Goal: Information Seeking & Learning: Learn about a topic

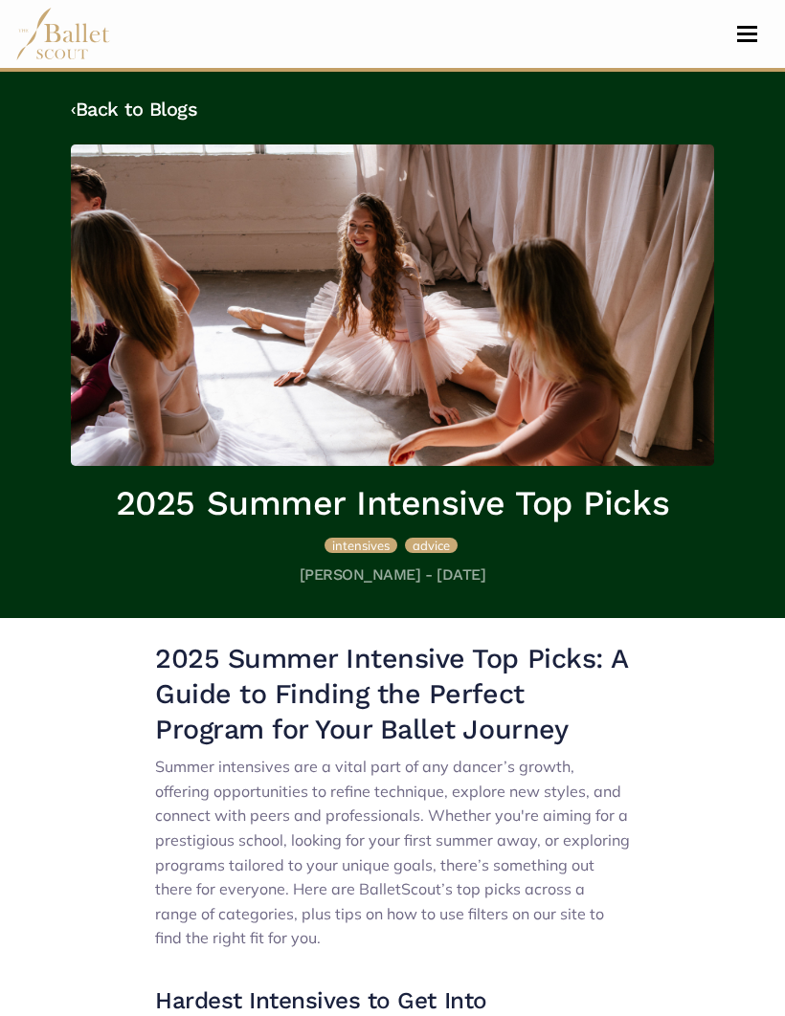
click at [179, 121] on link "‹ Back to Blogs" at bounding box center [134, 109] width 126 height 23
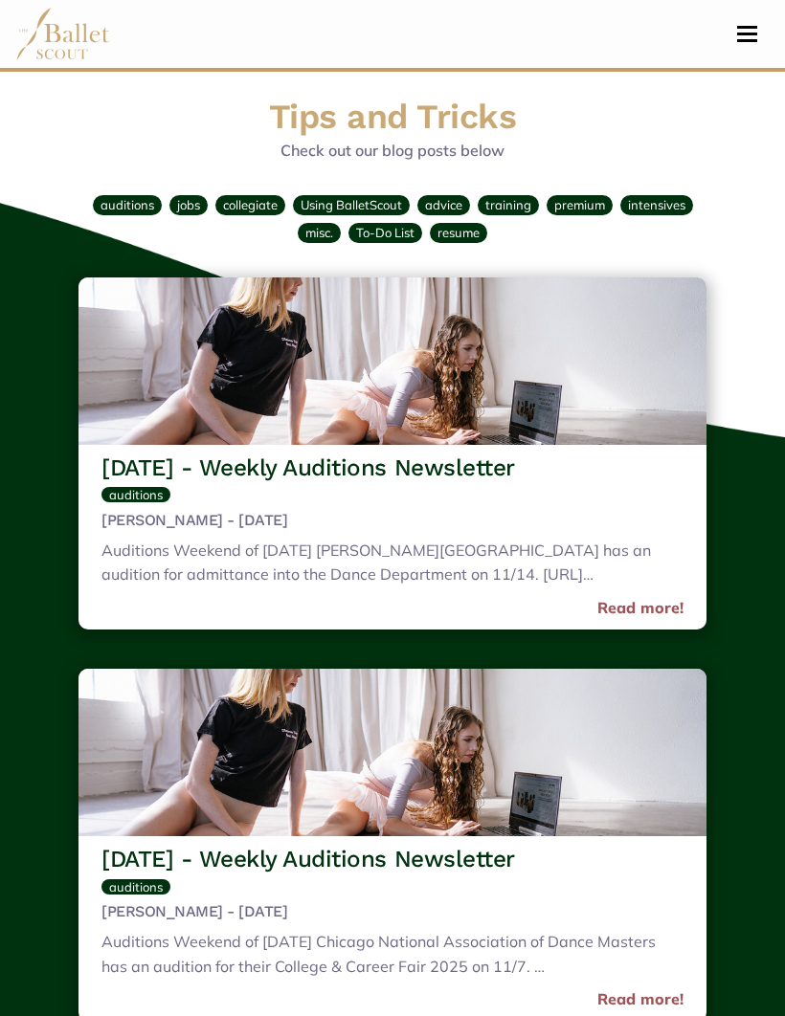
click at [747, 31] on button "Toggle navigation" at bounding box center [746, 34] width 45 height 18
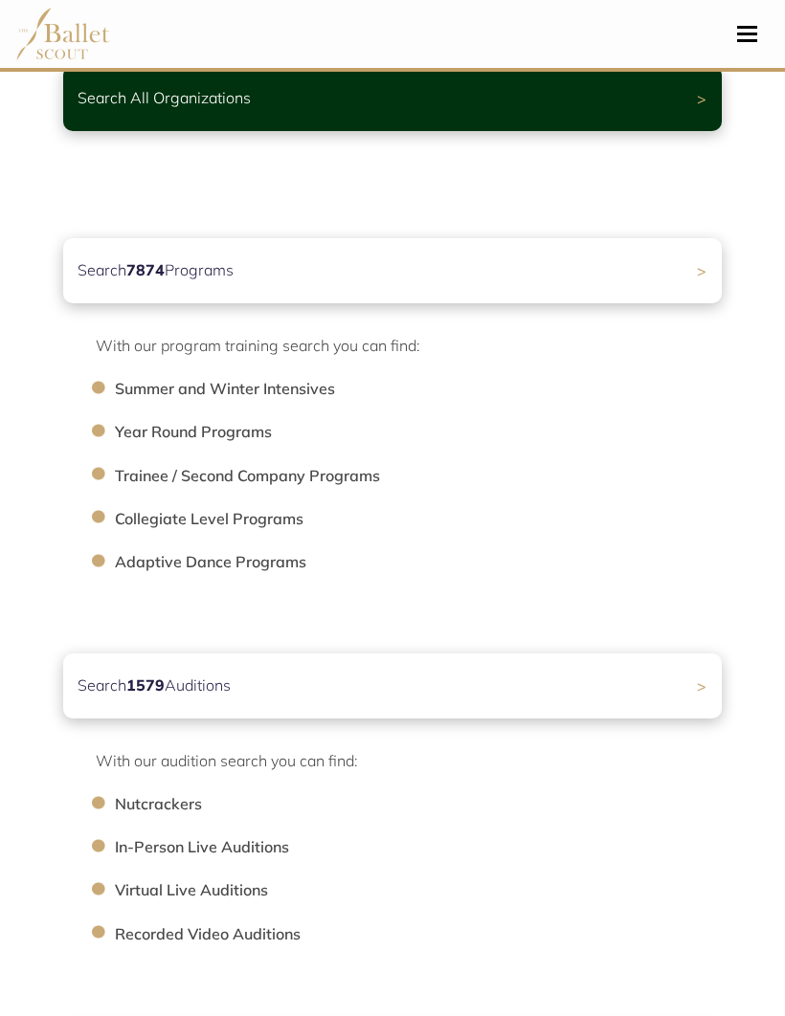
scroll to position [170, 0]
click at [293, 397] on li "Summer and Winter Intensives" at bounding box center [428, 389] width 626 height 25
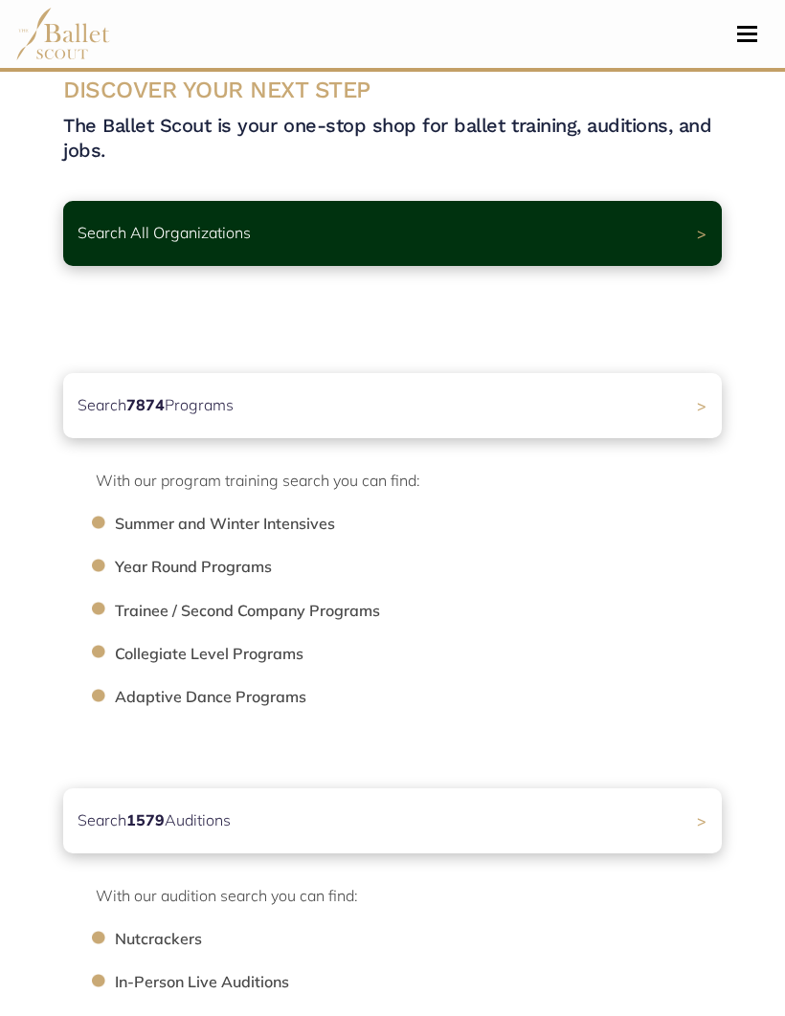
scroll to position [0, 0]
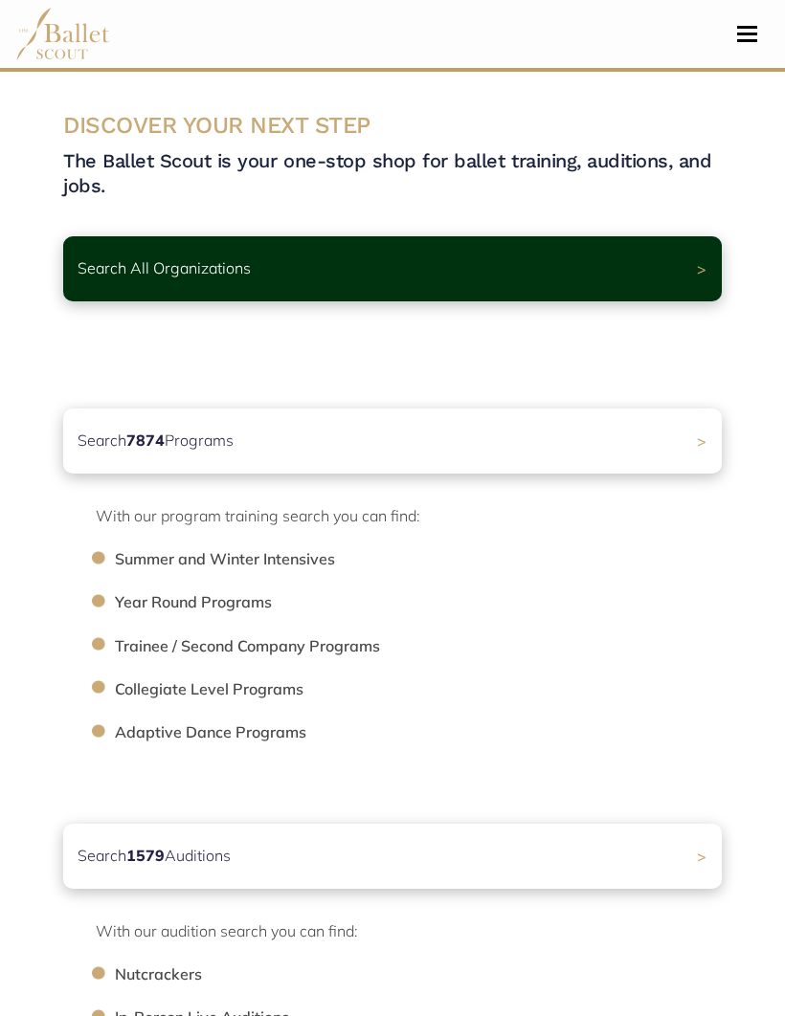
click at [698, 276] on div "Search All Organizations >" at bounding box center [392, 268] width 658 height 65
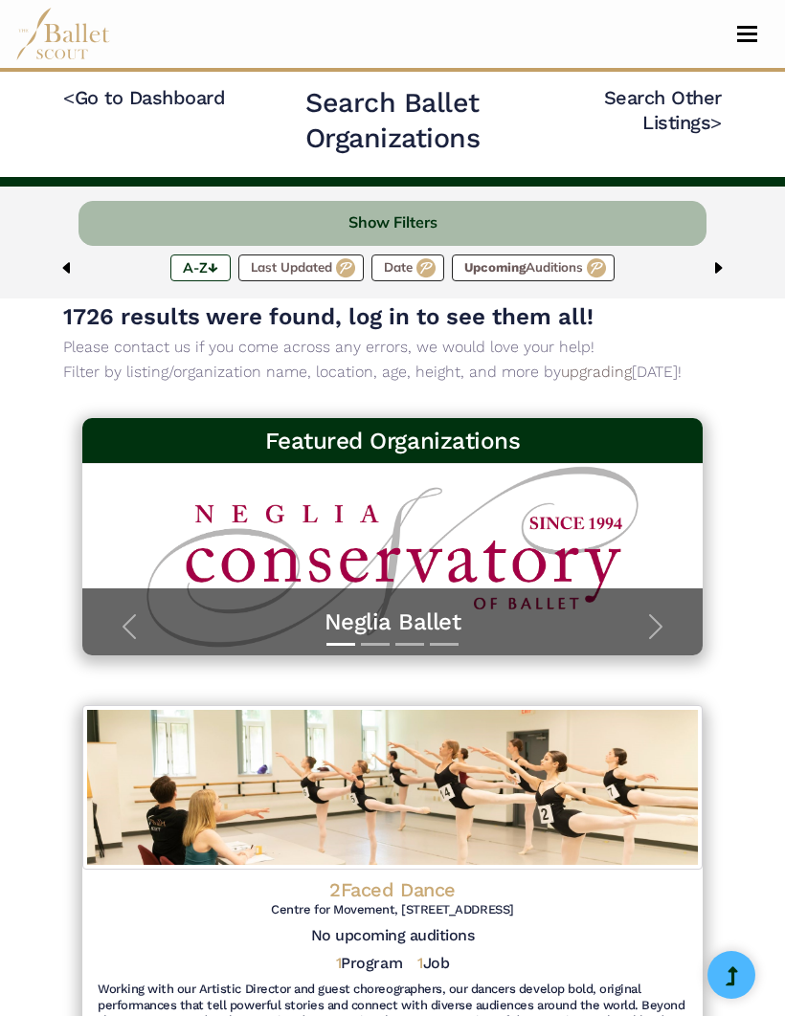
click at [434, 212] on button "Show Filters" at bounding box center [392, 223] width 628 height 45
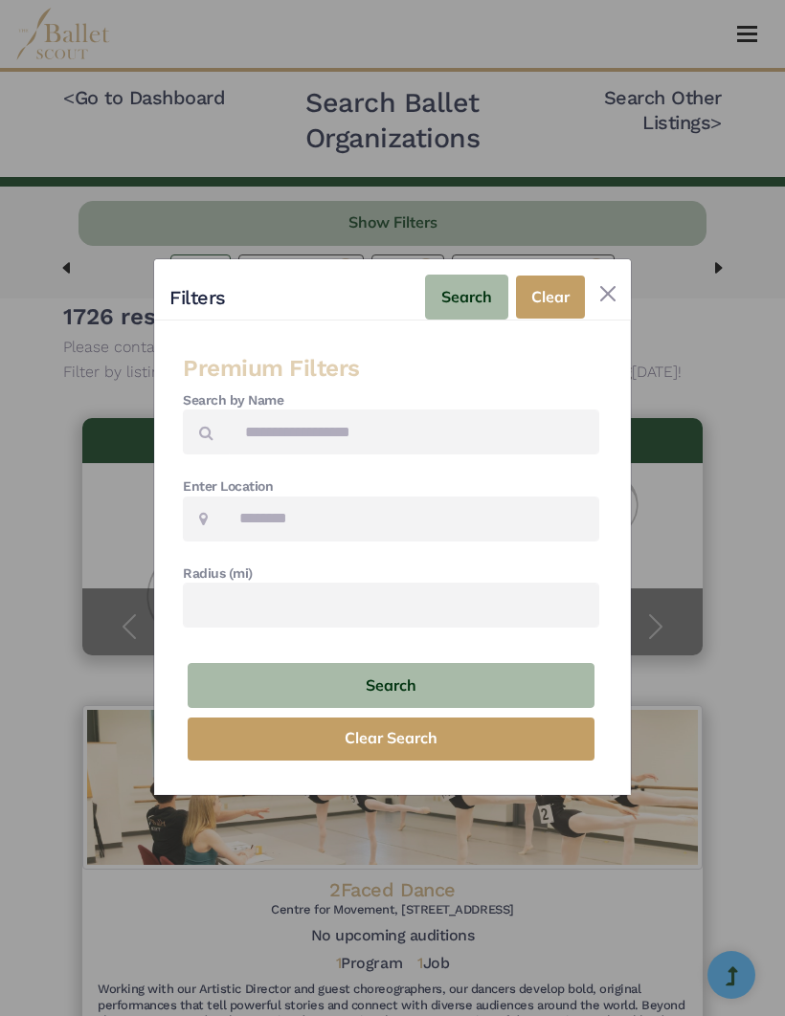
click at [608, 295] on button "Close" at bounding box center [607, 293] width 31 height 31
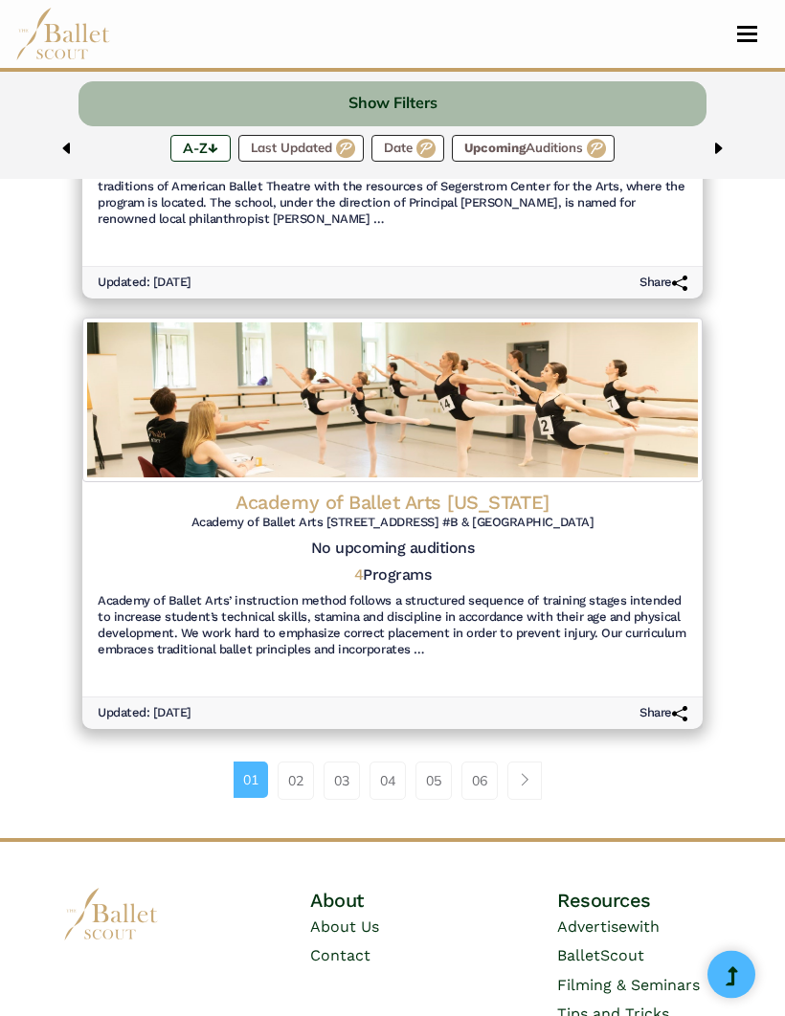
scroll to position [3785, 0]
click at [296, 762] on link "02" at bounding box center [296, 781] width 36 height 38
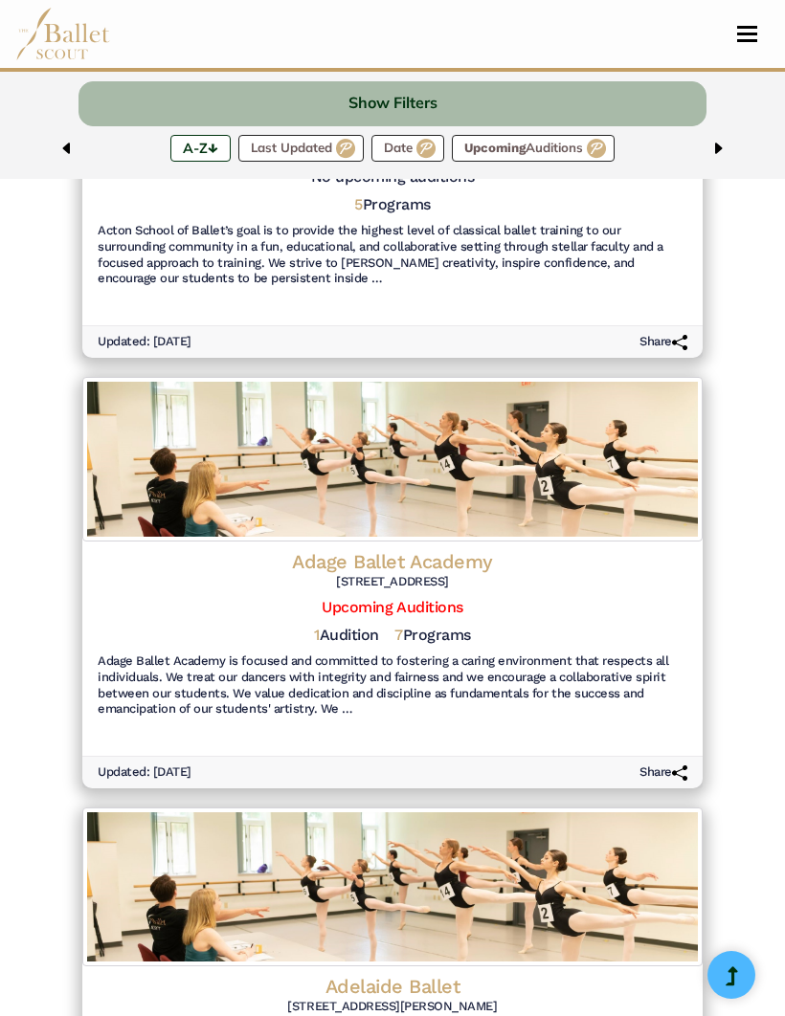
scroll to position [2928, 0]
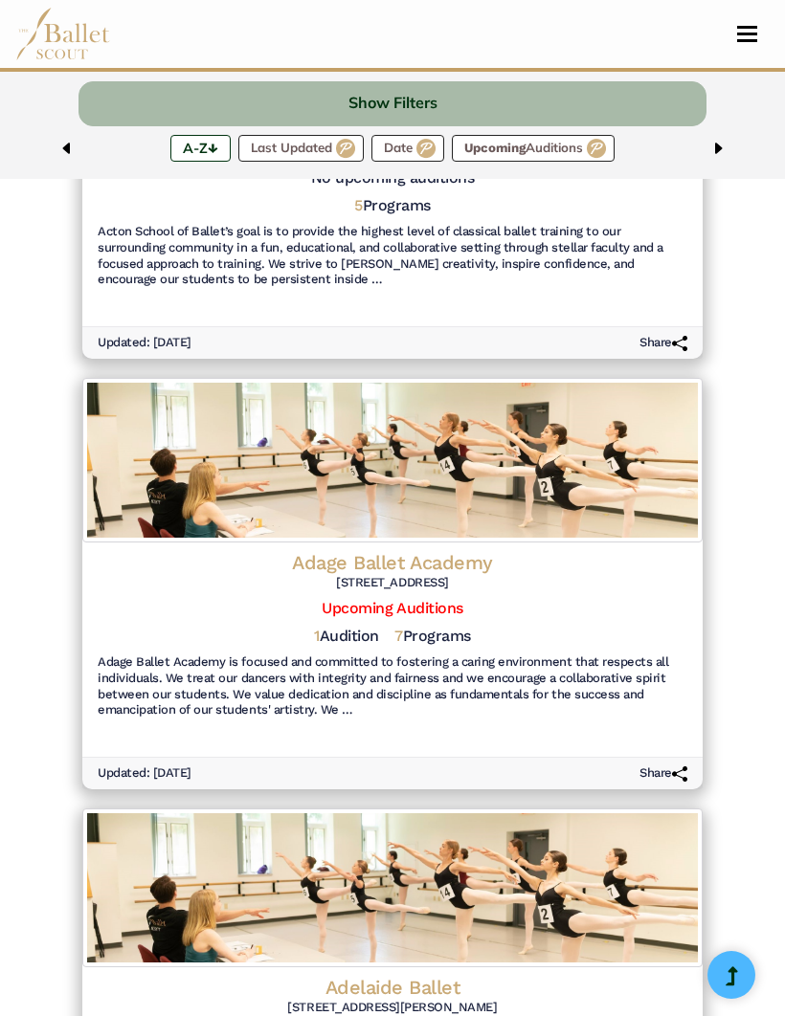
click at [455, 575] on h6 "[STREET_ADDRESS]" at bounding box center [393, 583] width 590 height 16
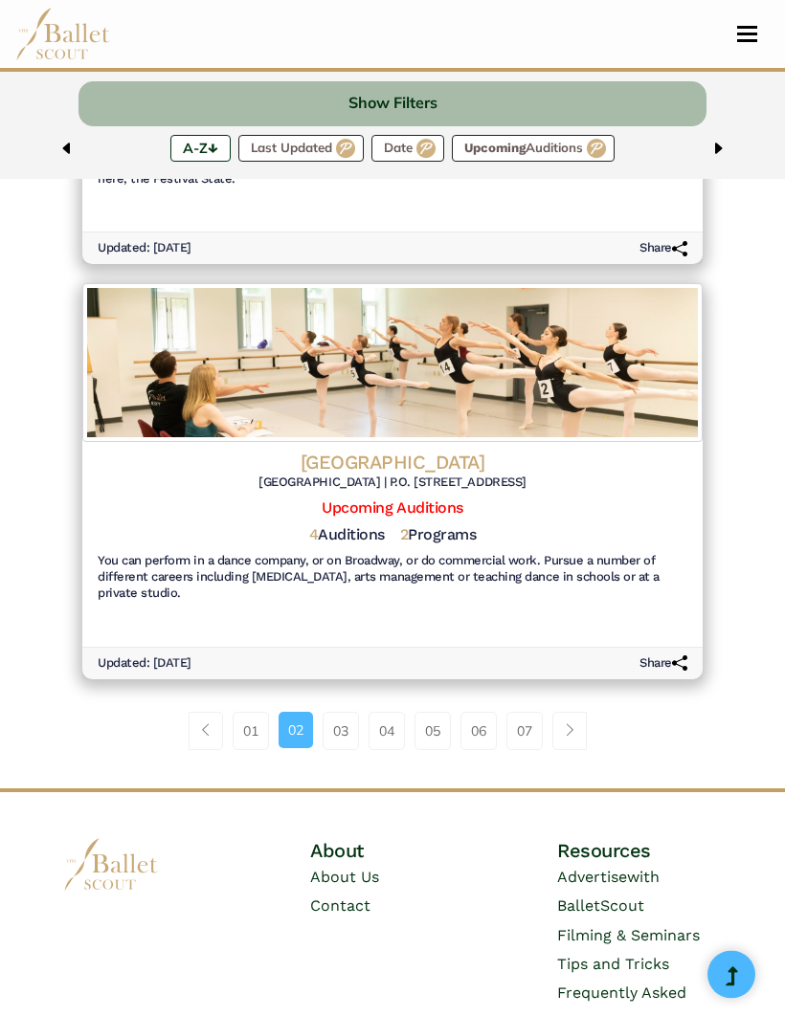
scroll to position [3867, 0]
click at [352, 712] on link "03" at bounding box center [341, 731] width 36 height 38
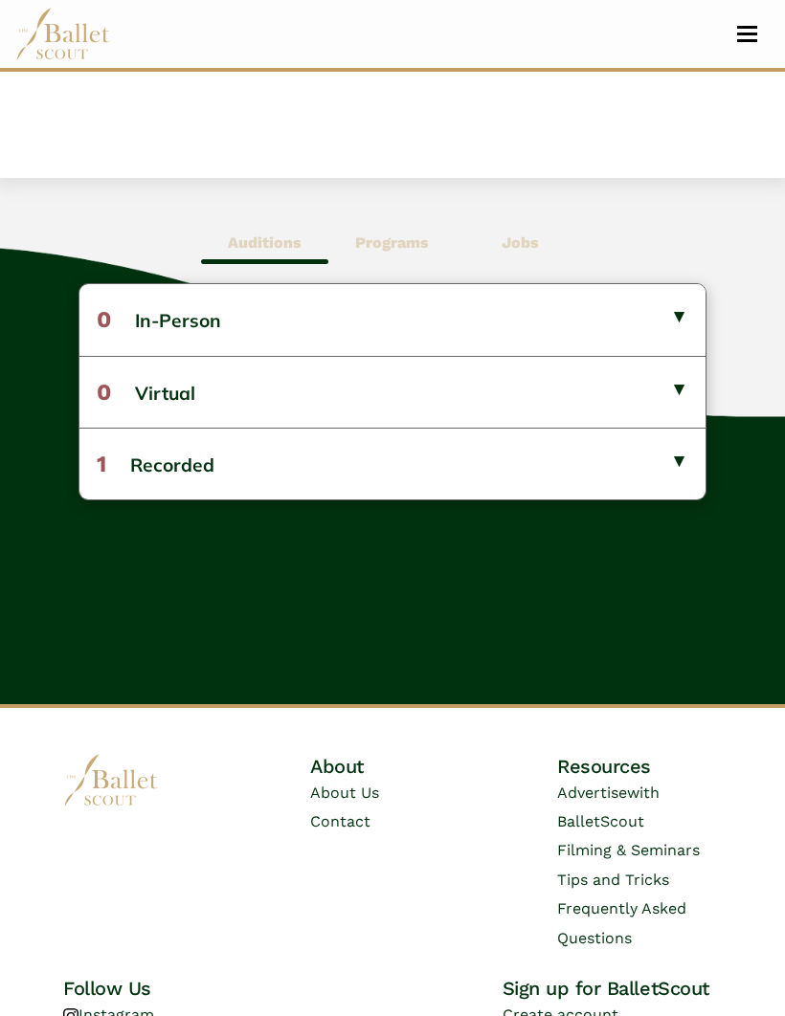
scroll to position [826, 0]
click at [666, 455] on button "1 Recorded" at bounding box center [392, 464] width 626 height 72
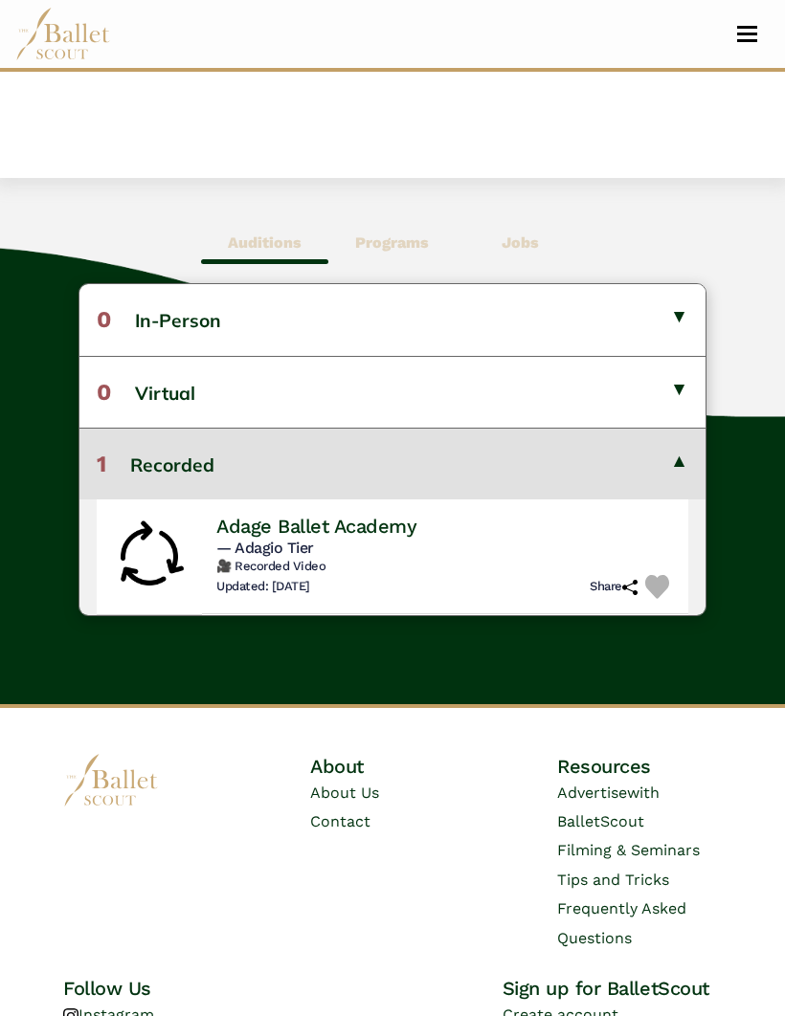
click at [675, 465] on button "1 Recorded" at bounding box center [392, 464] width 626 height 72
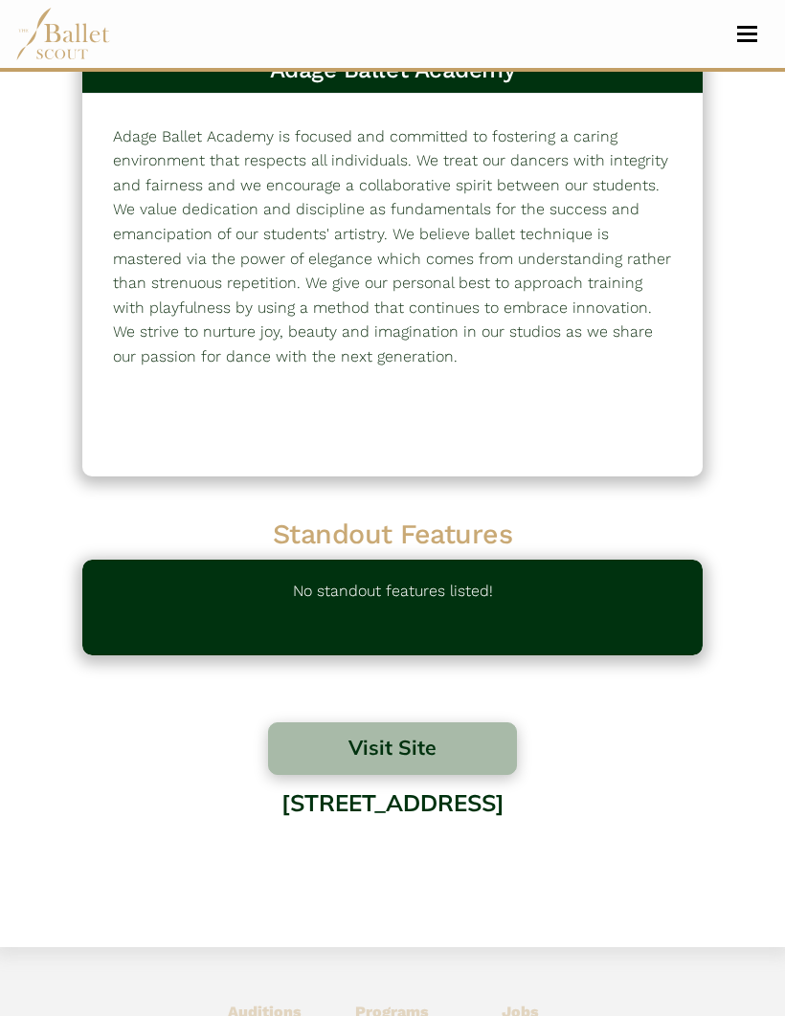
scroll to position [0, 0]
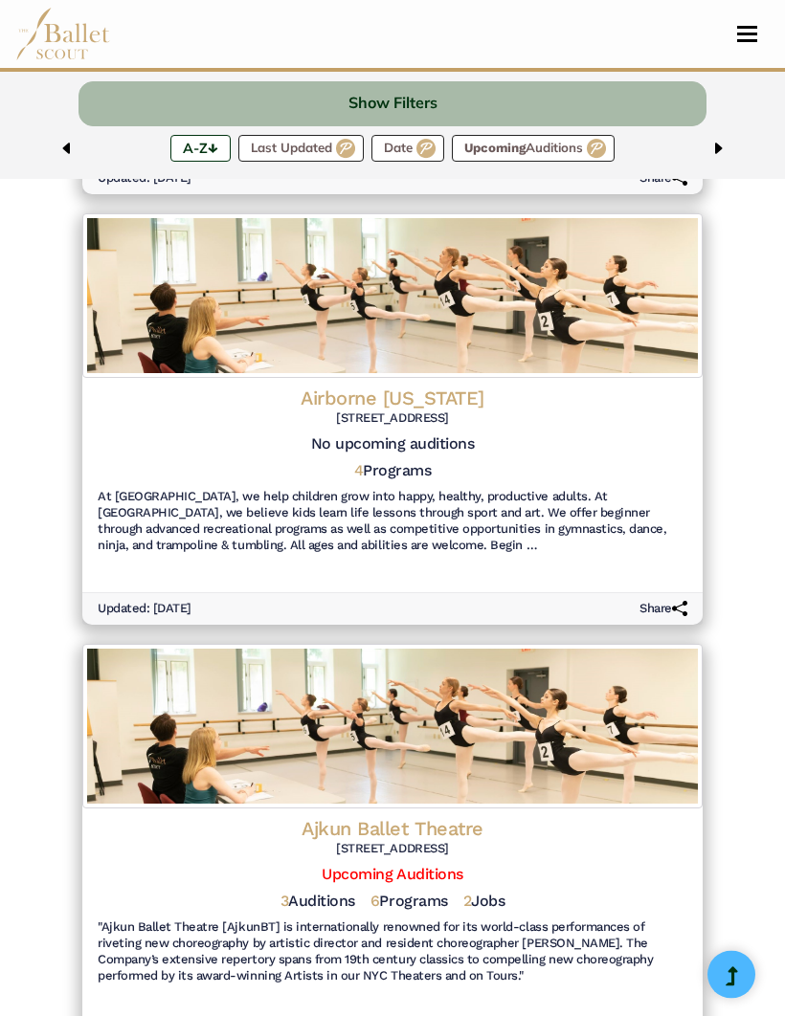
scroll to position [3020, 0]
